Goal: Task Accomplishment & Management: Manage account settings

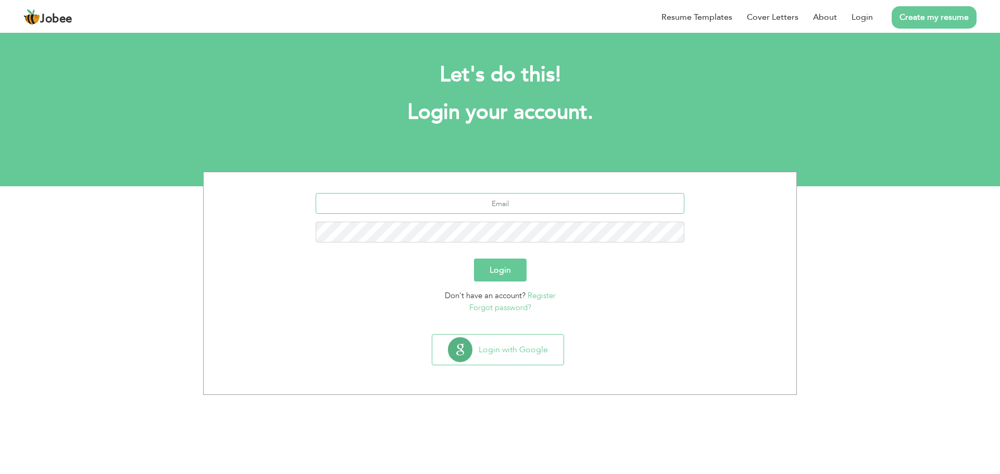
click at [496, 204] on input "text" at bounding box center [500, 203] width 369 height 21
type input "[EMAIL_ADDRESS][DOMAIN_NAME]"
click at [493, 269] on button "Login" at bounding box center [500, 270] width 53 height 23
